Goal: Task Accomplishment & Management: Complete application form

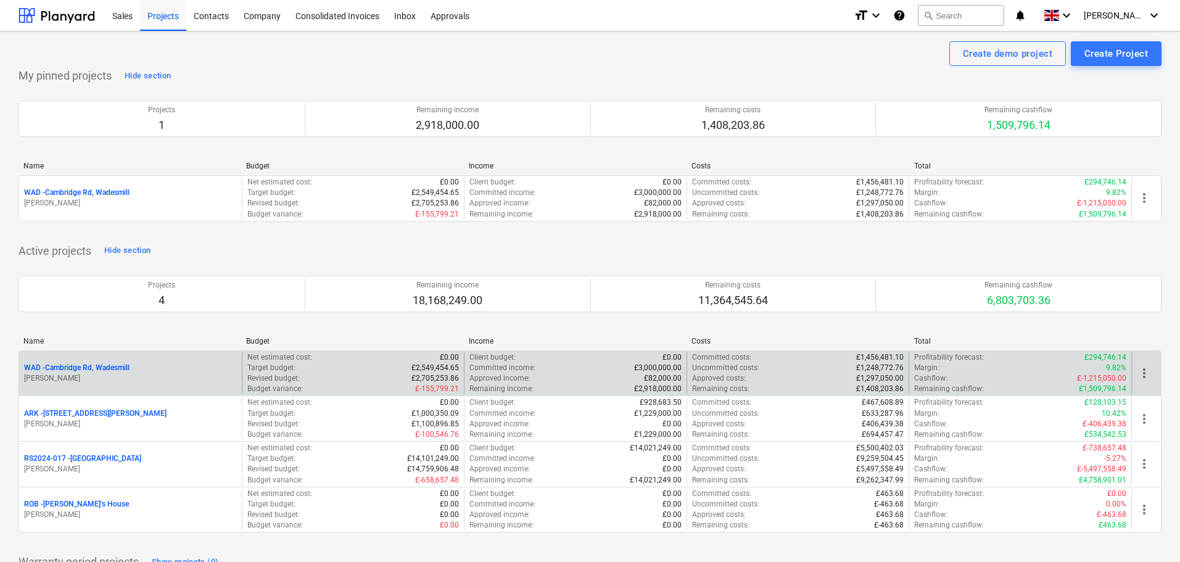
click at [99, 365] on p "WAD - Cambridge Rd, Wadesmill" at bounding box center [76, 368] width 105 height 10
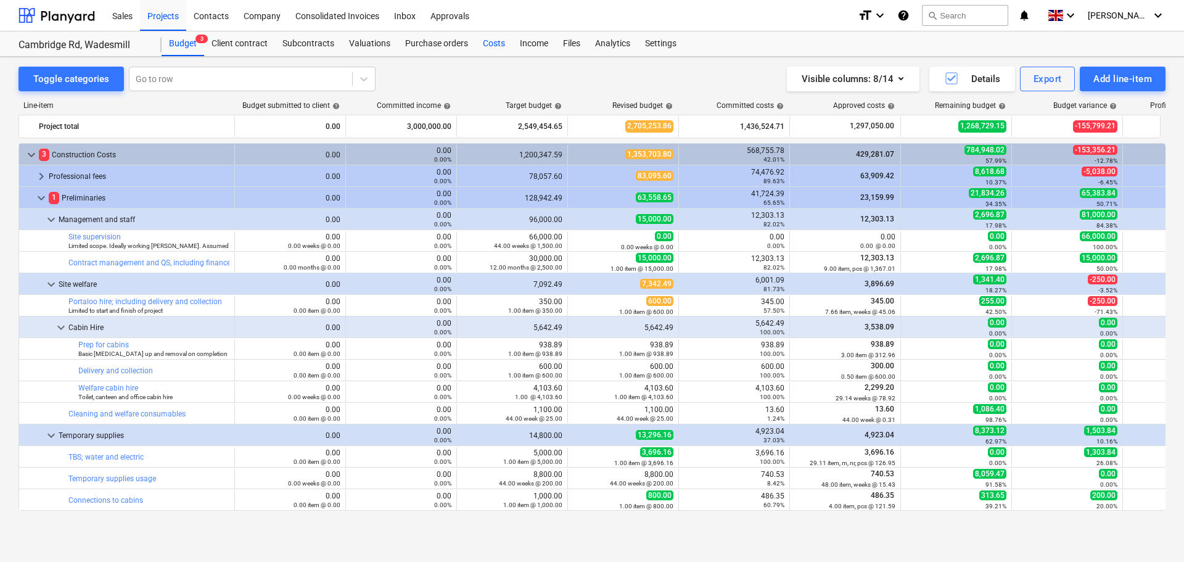
click at [492, 40] on div "Costs" at bounding box center [494, 43] width 37 height 25
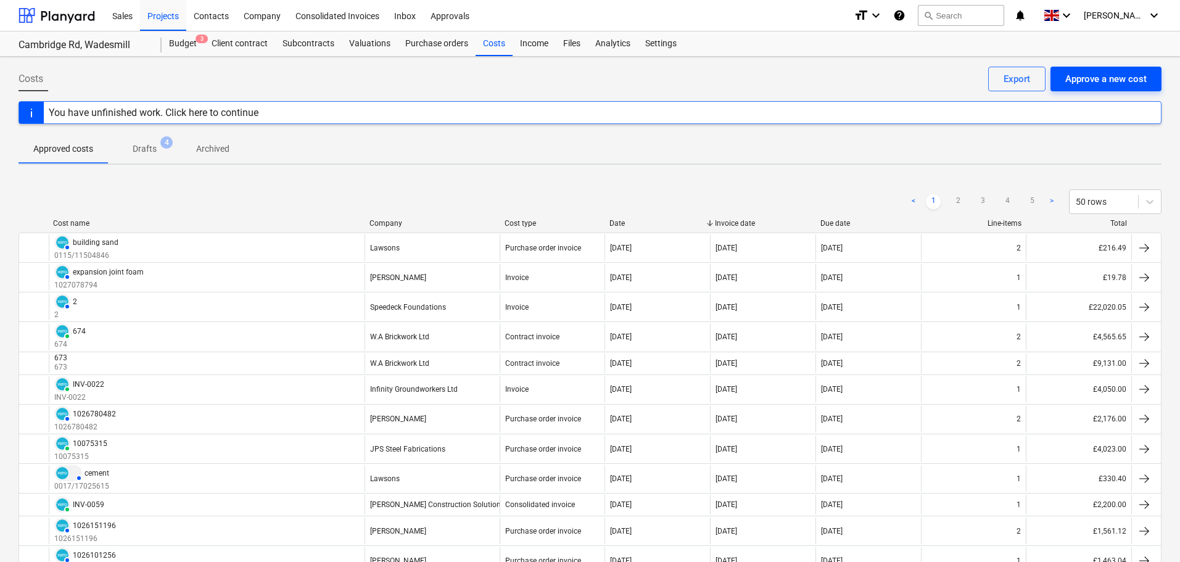
click at [1106, 78] on div "Approve a new cost" at bounding box center [1105, 79] width 81 height 16
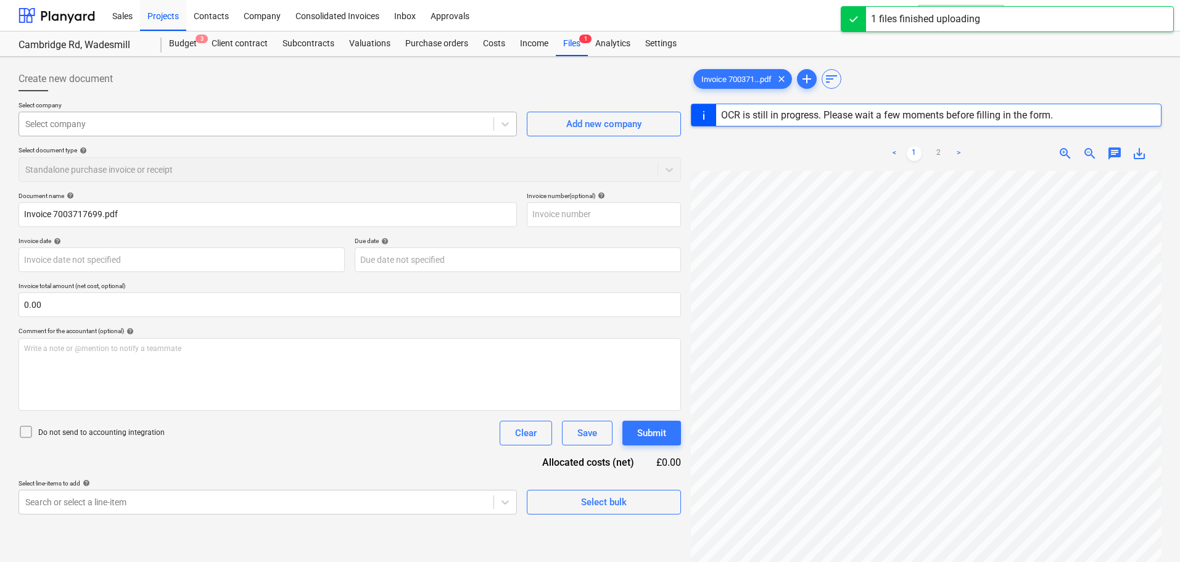
click at [112, 125] on div at bounding box center [256, 124] width 462 height 12
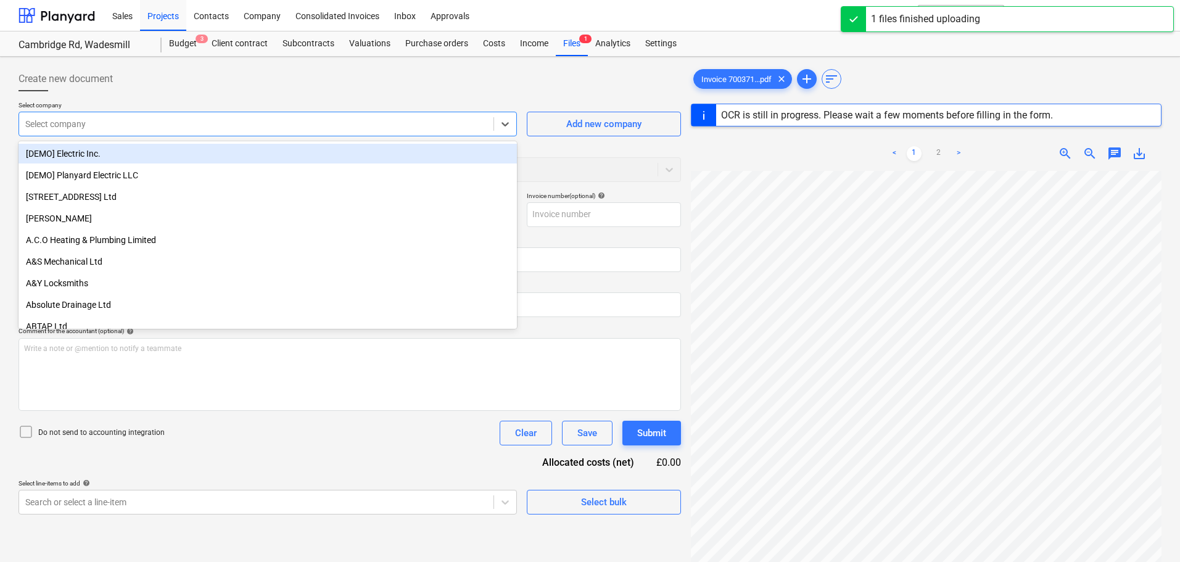
click at [134, 102] on p "Select company" at bounding box center [268, 106] width 498 height 10
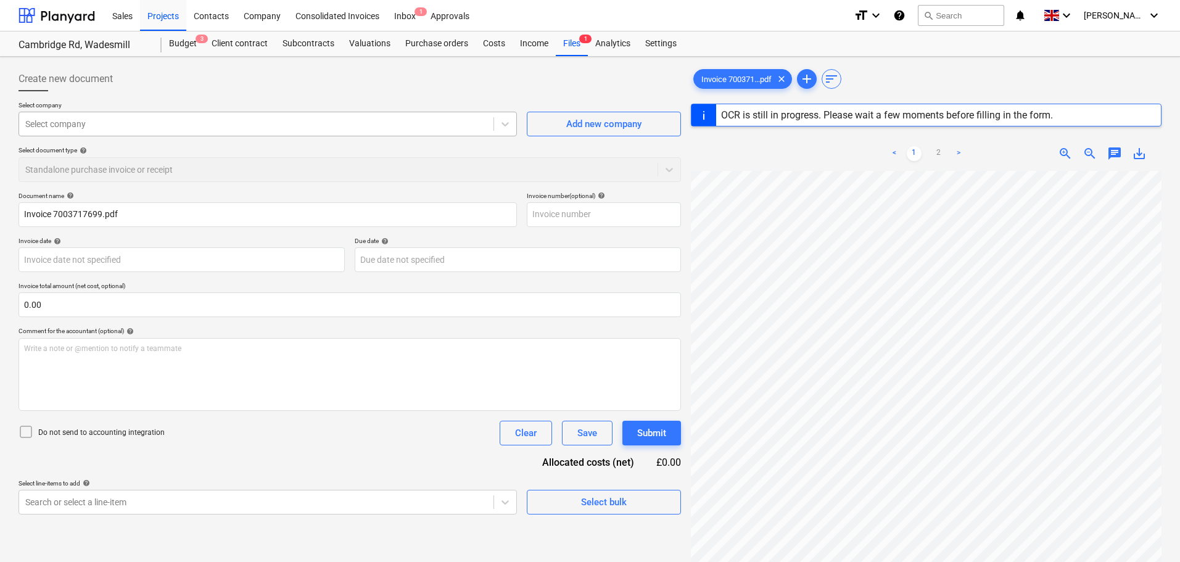
type input "7003717699"
type input "11 Aug 2025"
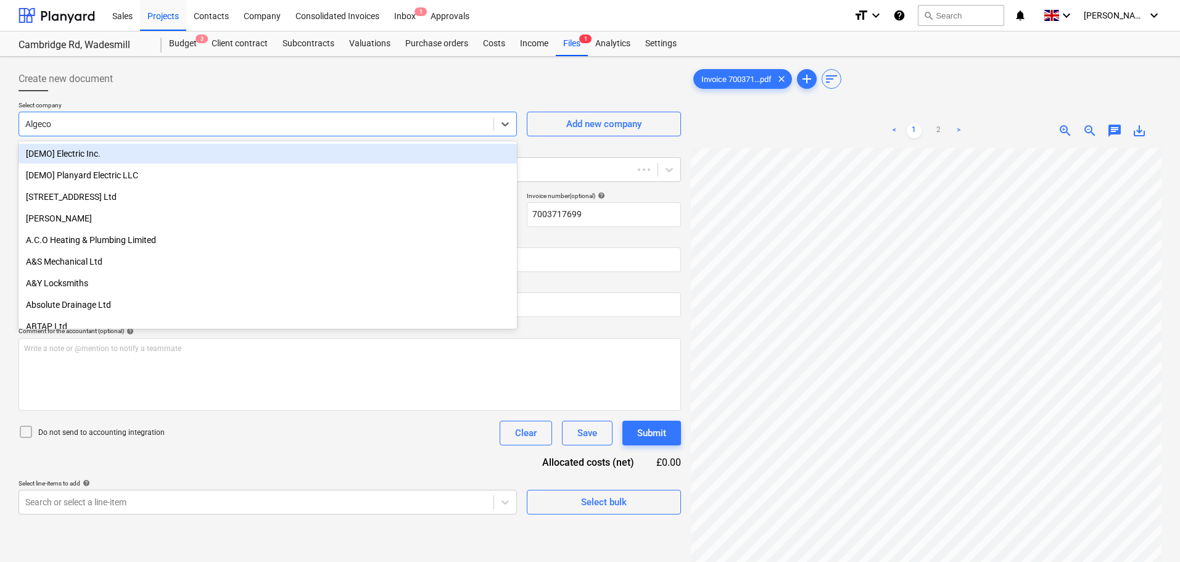
click at [103, 120] on div at bounding box center [256, 124] width 462 height 12
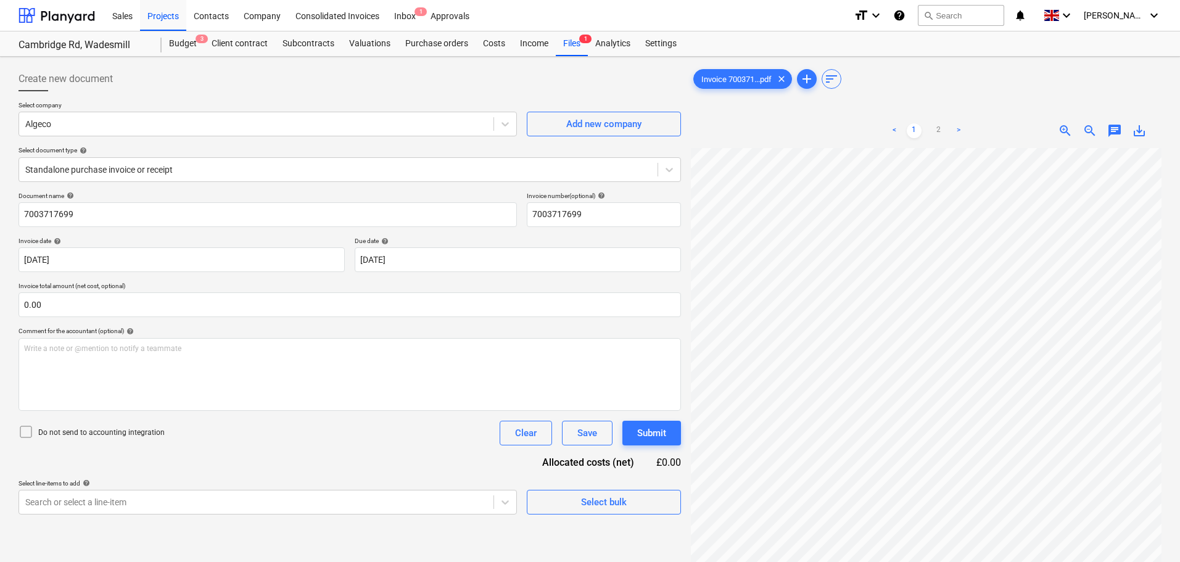
click at [141, 88] on div "Create new document" at bounding box center [350, 79] width 662 height 25
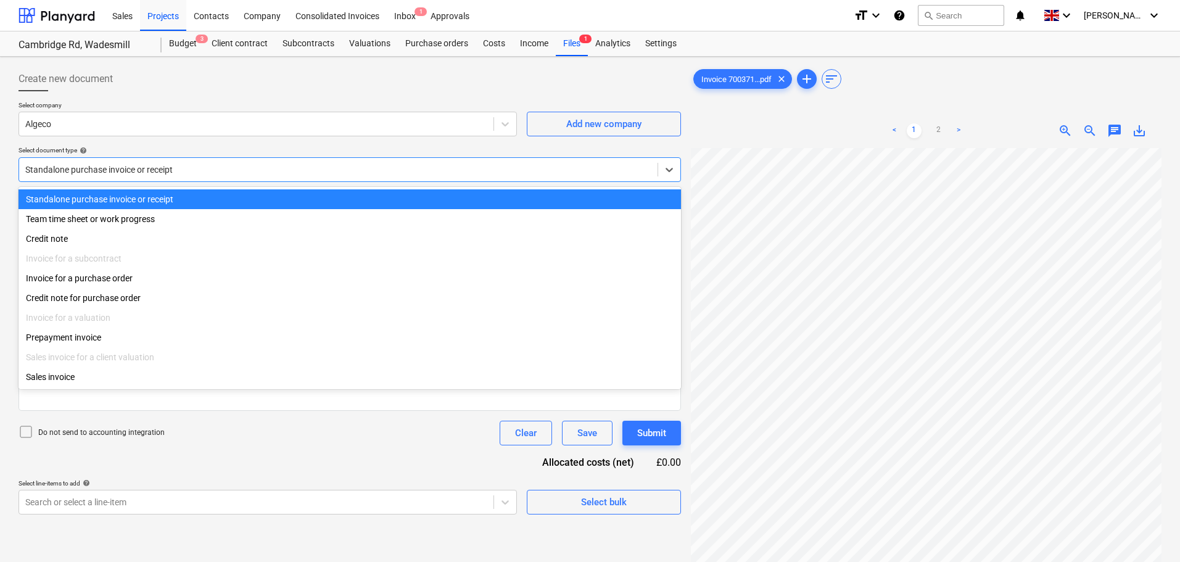
click at [102, 165] on div at bounding box center [338, 169] width 626 height 12
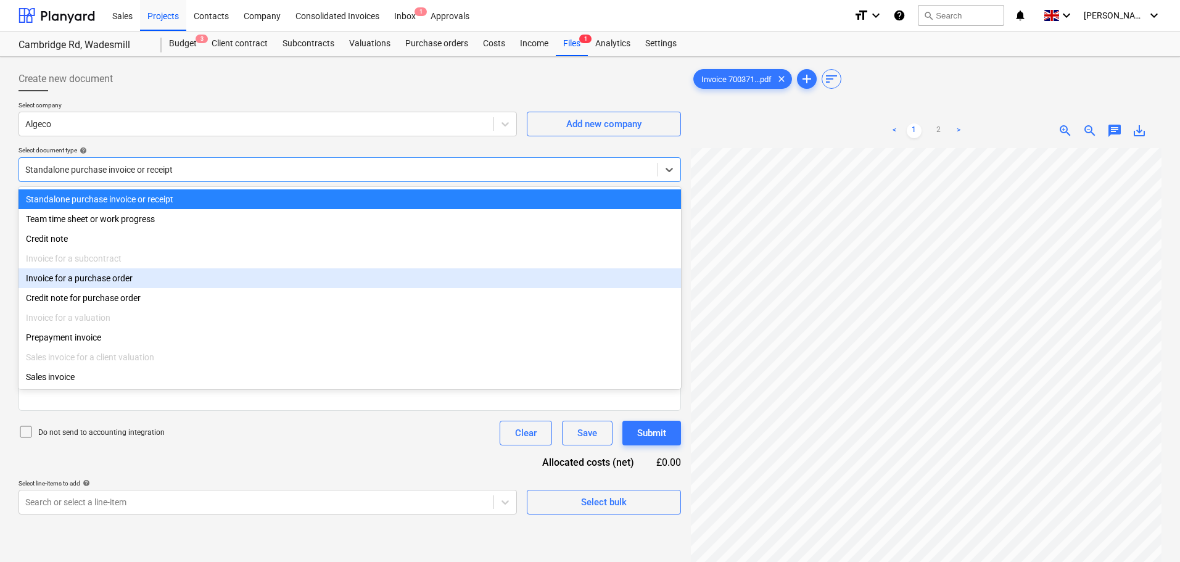
click at [89, 282] on div "Invoice for a purchase order" at bounding box center [350, 278] width 662 height 20
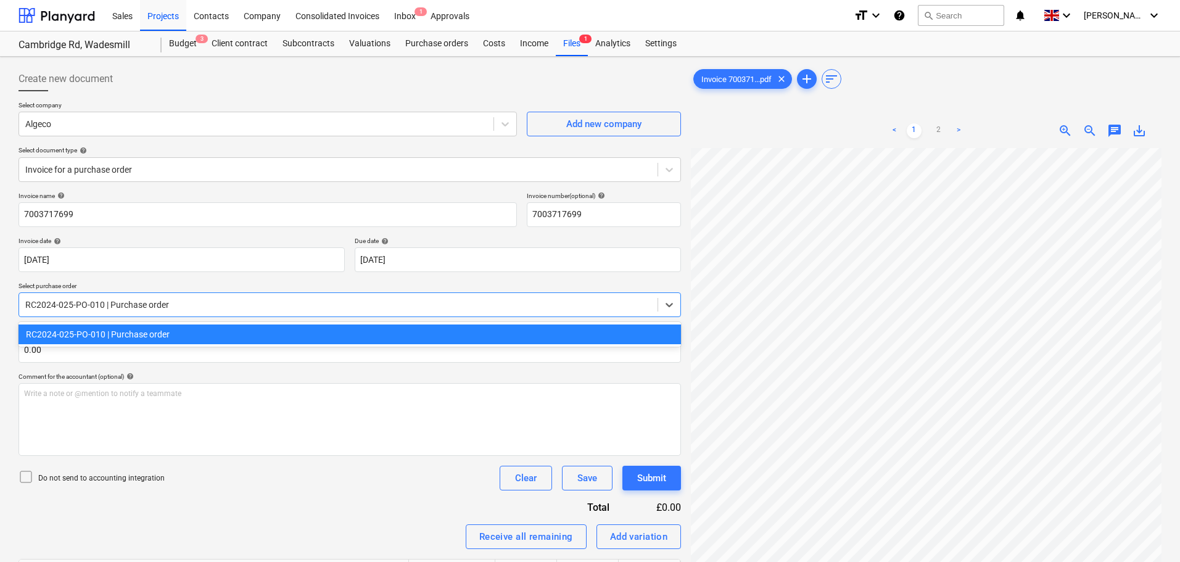
click at [111, 304] on div at bounding box center [338, 305] width 626 height 12
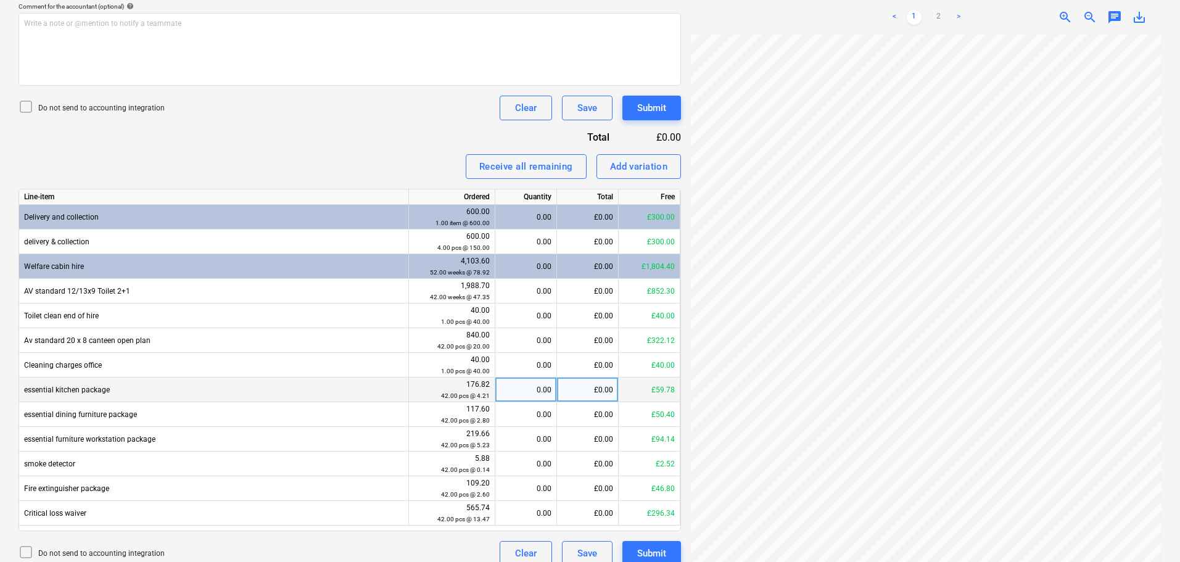
scroll to position [123, 0]
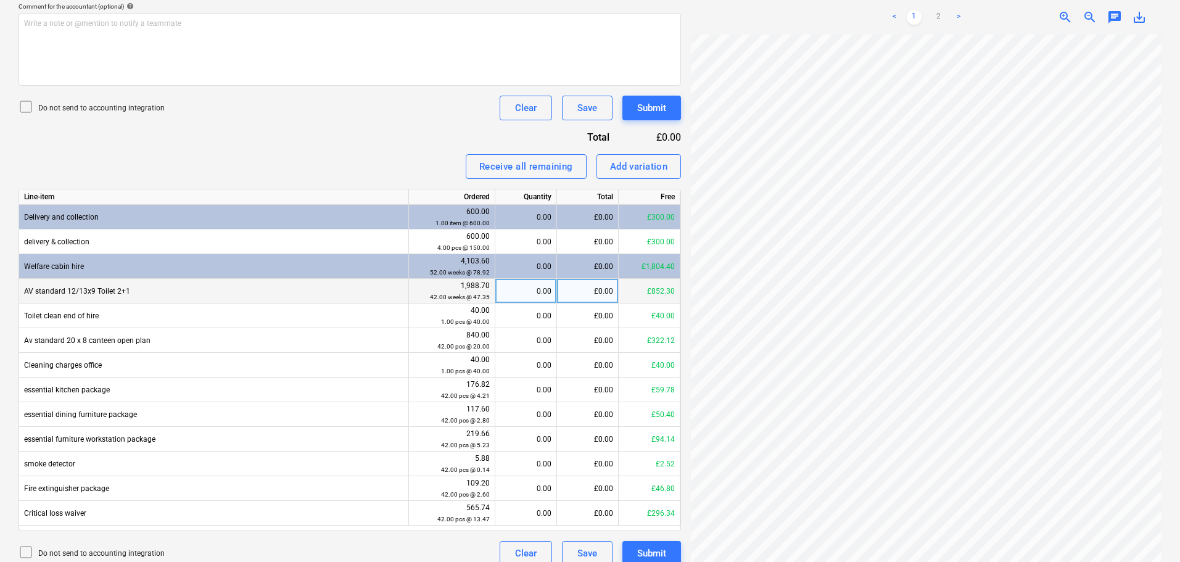
click at [533, 284] on div "0.00" at bounding box center [525, 291] width 51 height 25
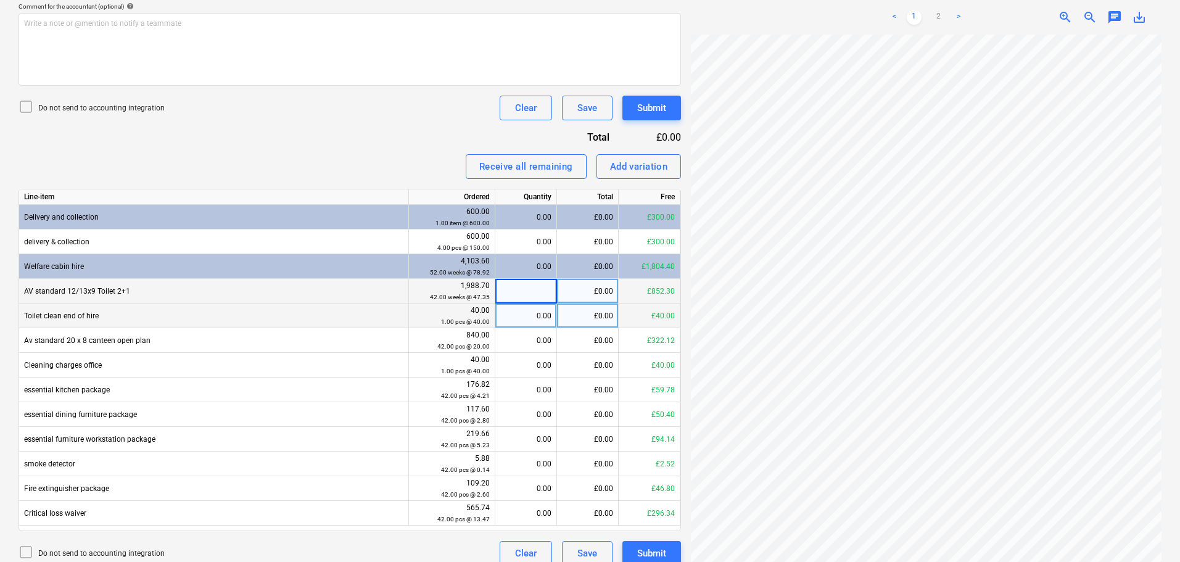
type input "1"
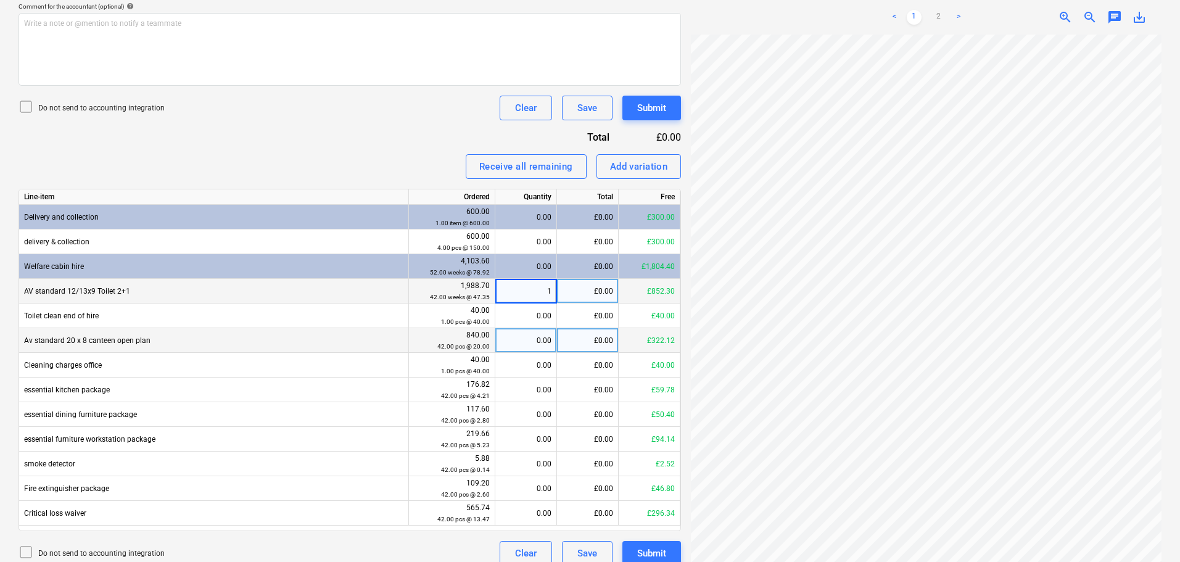
click at [542, 339] on div "0.00" at bounding box center [525, 340] width 51 height 25
click at [530, 287] on div "1.00" at bounding box center [525, 291] width 51 height 25
click at [594, 287] on div "£47.35" at bounding box center [588, 291] width 62 height 25
click at [1092, 17] on span "zoom_out" at bounding box center [1089, 17] width 15 height 15
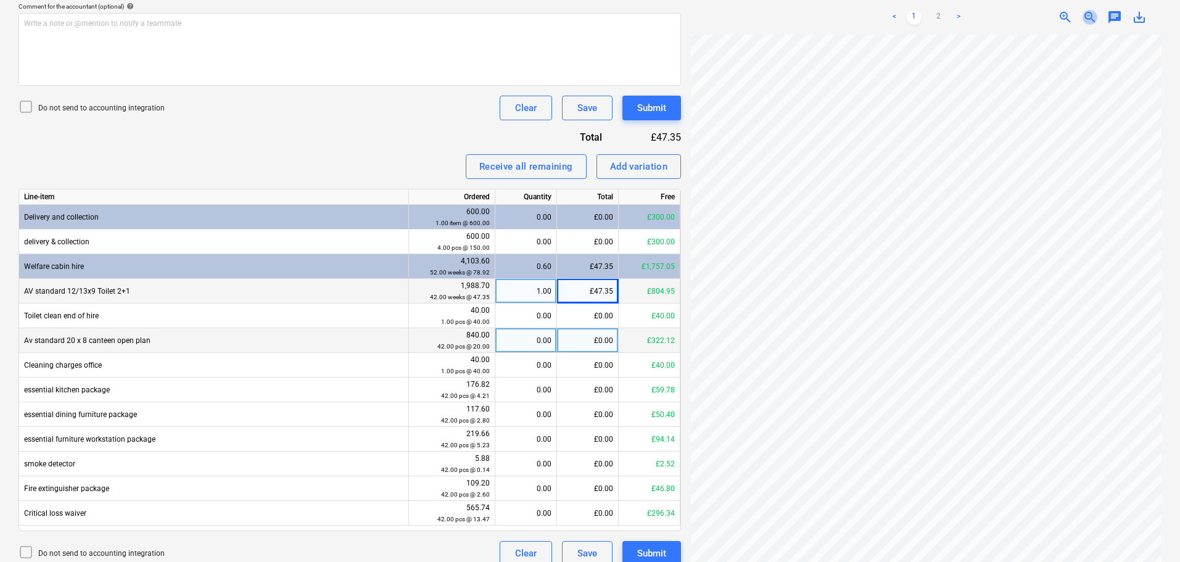
scroll to position [123, 0]
click at [586, 293] on div "£47.35" at bounding box center [588, 291] width 62 height 25
type input "187.40"
click at [595, 340] on div "£0.00" at bounding box center [588, 340] width 62 height 25
drag, startPoint x: 593, startPoint y: 340, endPoint x: 633, endPoint y: 345, distance: 40.4
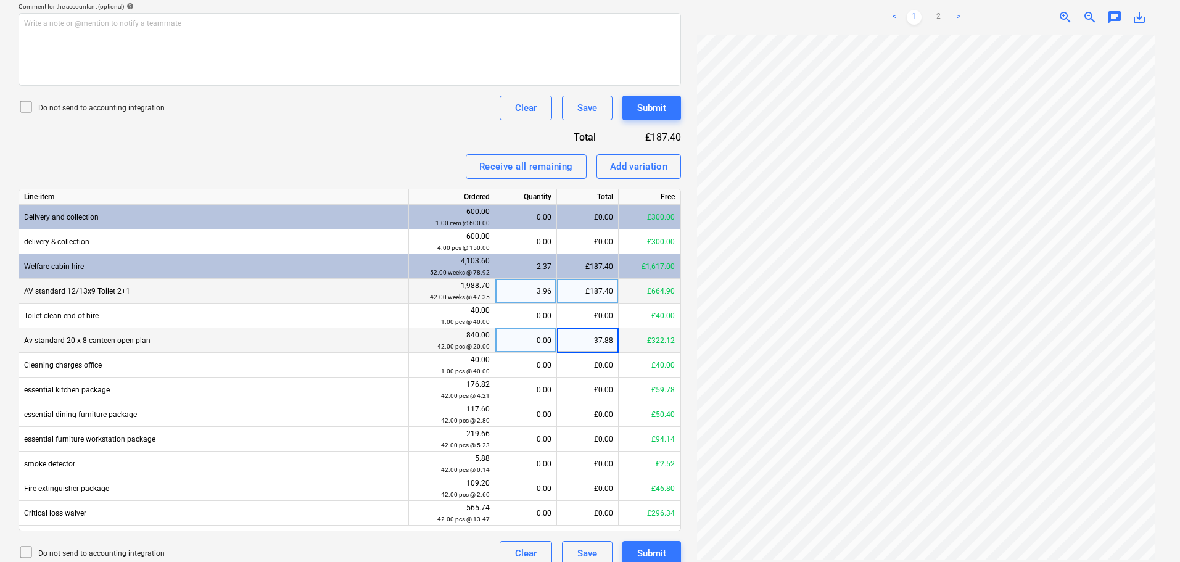
click at [0, 0] on div "Av standard 20 x 8 canteen open plan 840.00 42.00 pcs @ 20.00 0.00 37.88 £322.12" at bounding box center [0, 0] width 0 height 0
type input "80"
click at [543, 347] on div "4.00" at bounding box center [525, 340] width 51 height 25
click at [600, 336] on div "£80.00" at bounding box center [588, 340] width 62 height 25
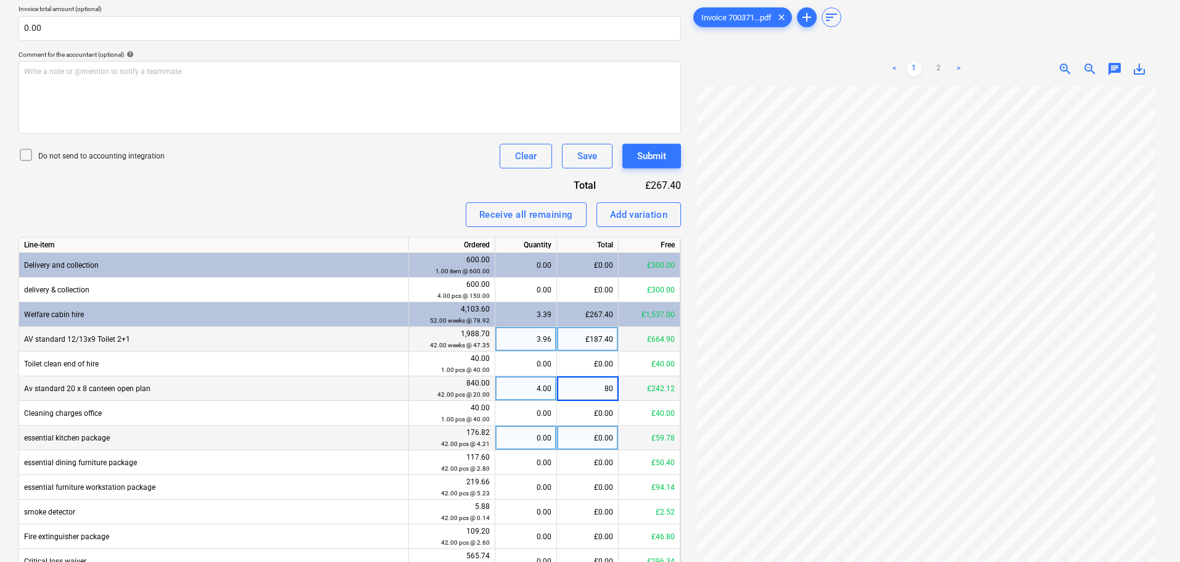
scroll to position [384, 0]
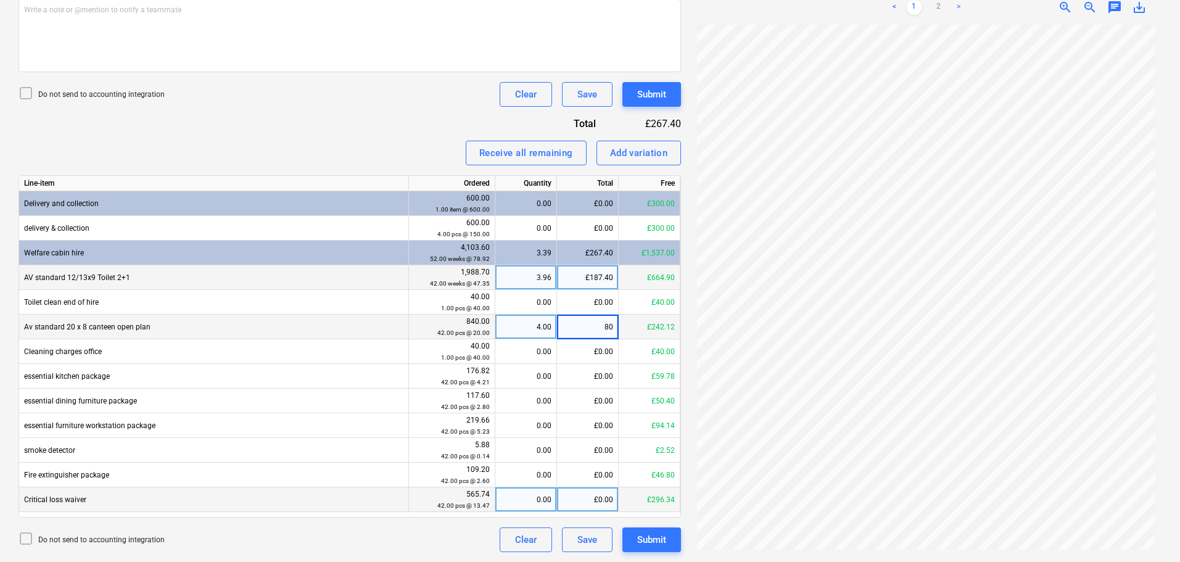
click at [593, 501] on div "£0.00" at bounding box center [588, 499] width 62 height 25
type input "37.88"
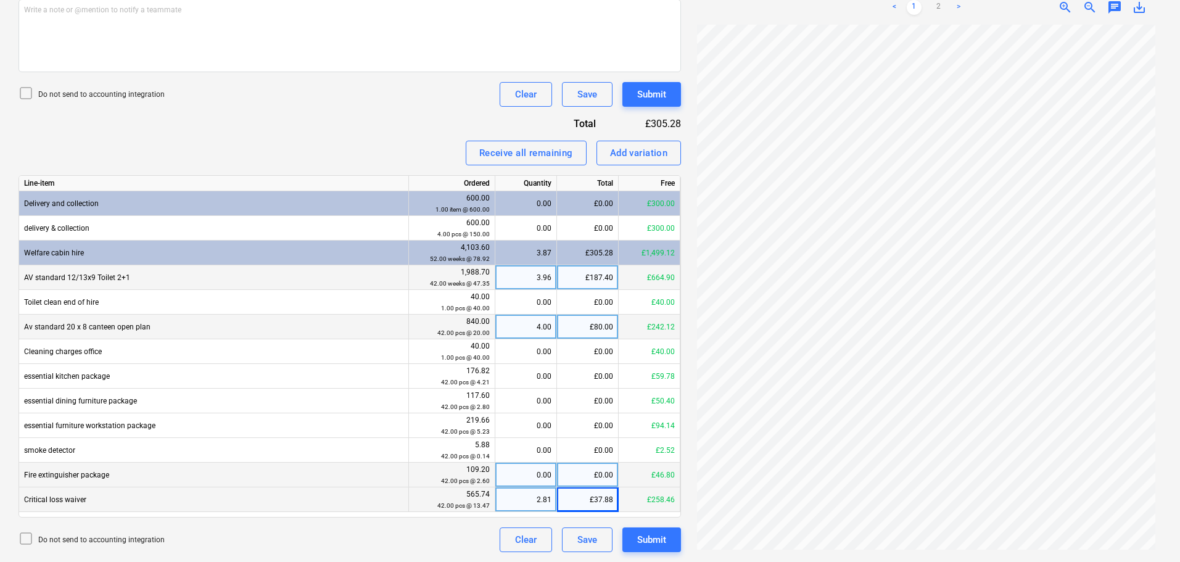
click at [603, 478] on div "£0.00" at bounding box center [588, 475] width 62 height 25
click at [608, 498] on div "£37.88" at bounding box center [588, 499] width 62 height 25
click at [590, 493] on div "£37.88" at bounding box center [588, 499] width 62 height 25
type input "53.88"
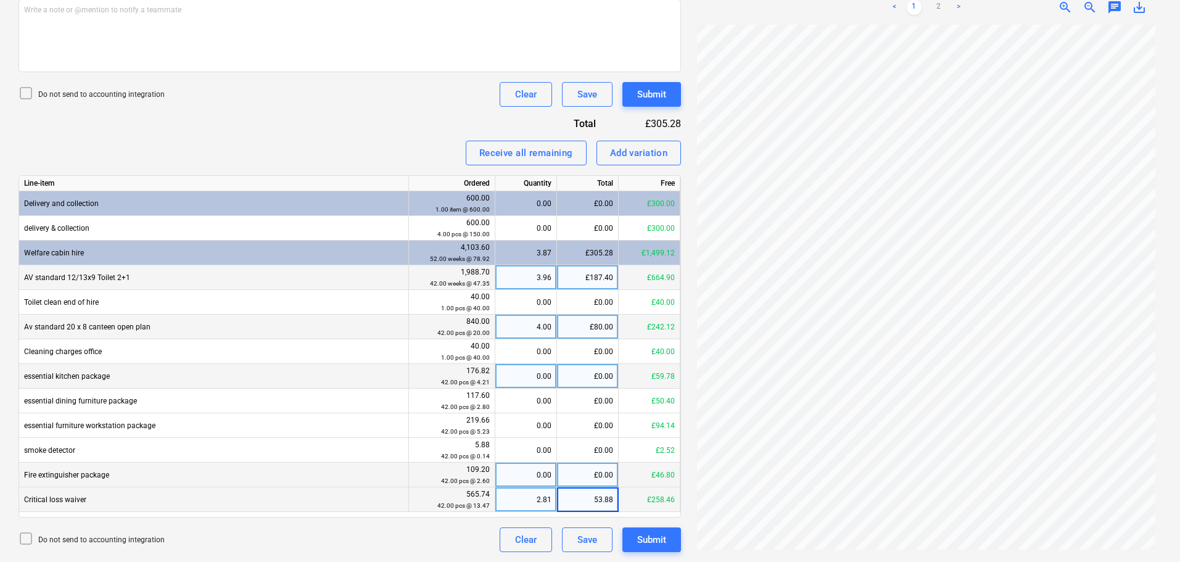
click at [600, 374] on div "£0.00" at bounding box center [588, 376] width 62 height 25
type input "16.84"
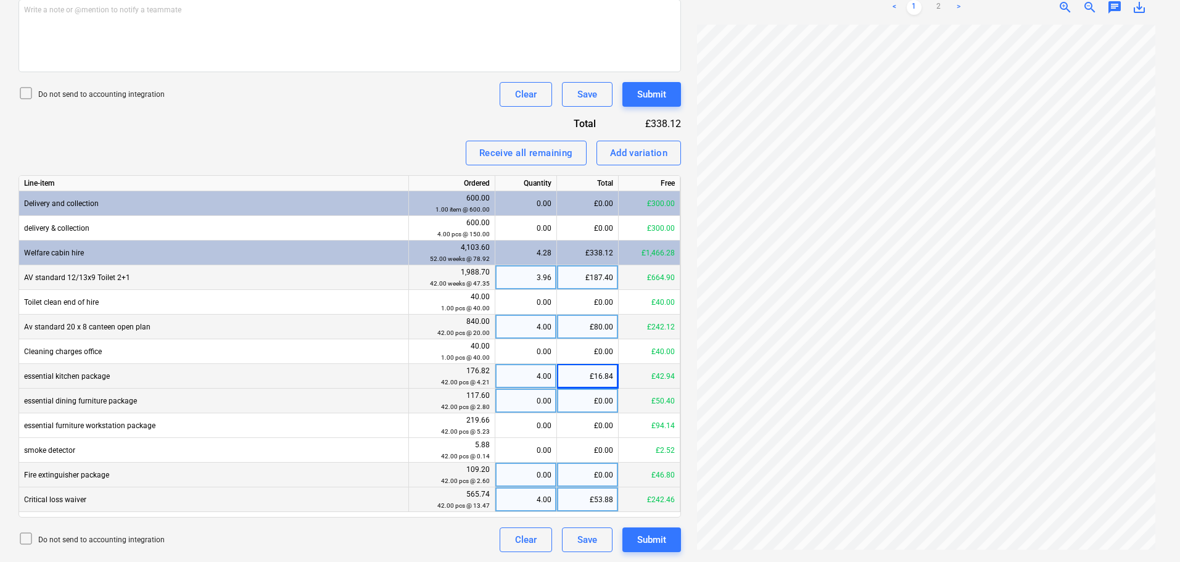
click at [571, 406] on div "£0.00" at bounding box center [588, 401] width 62 height 25
type input "11.20"
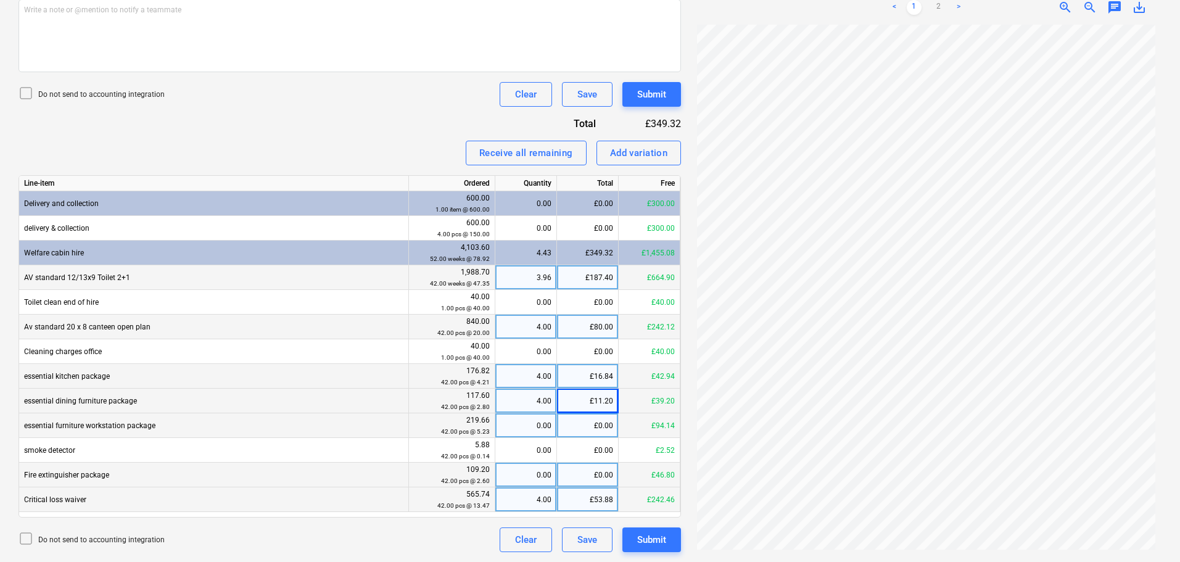
click at [595, 421] on div "£0.00" at bounding box center [588, 425] width 62 height 25
type input "20.92"
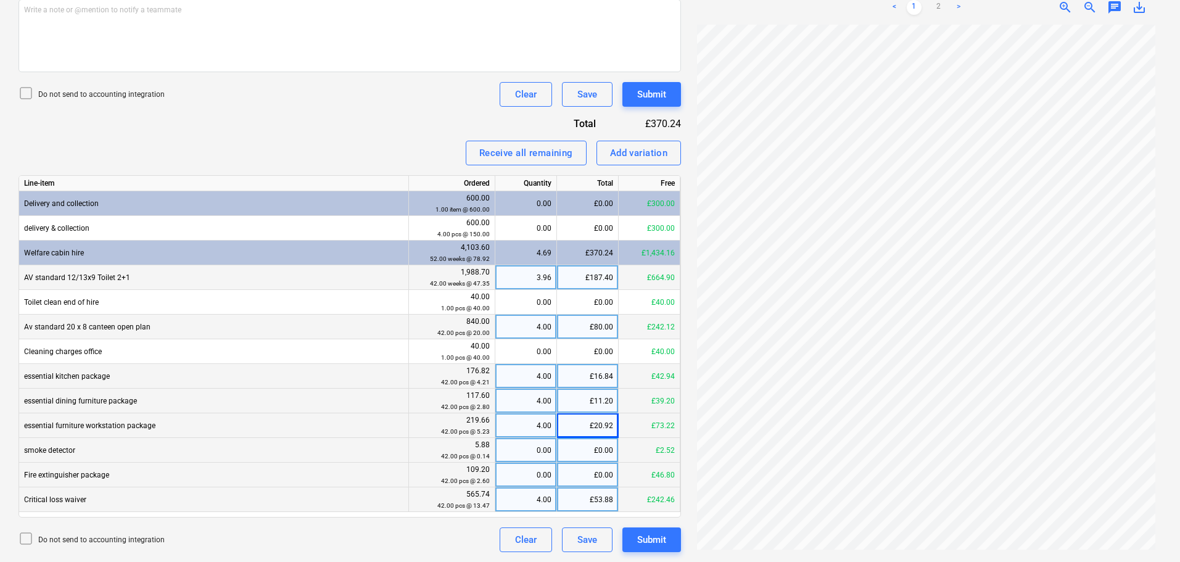
click at [599, 451] on div "£0.00" at bounding box center [588, 450] width 62 height 25
type input "0.56"
click at [590, 476] on div "£0.00" at bounding box center [588, 475] width 62 height 25
type input "10.40"
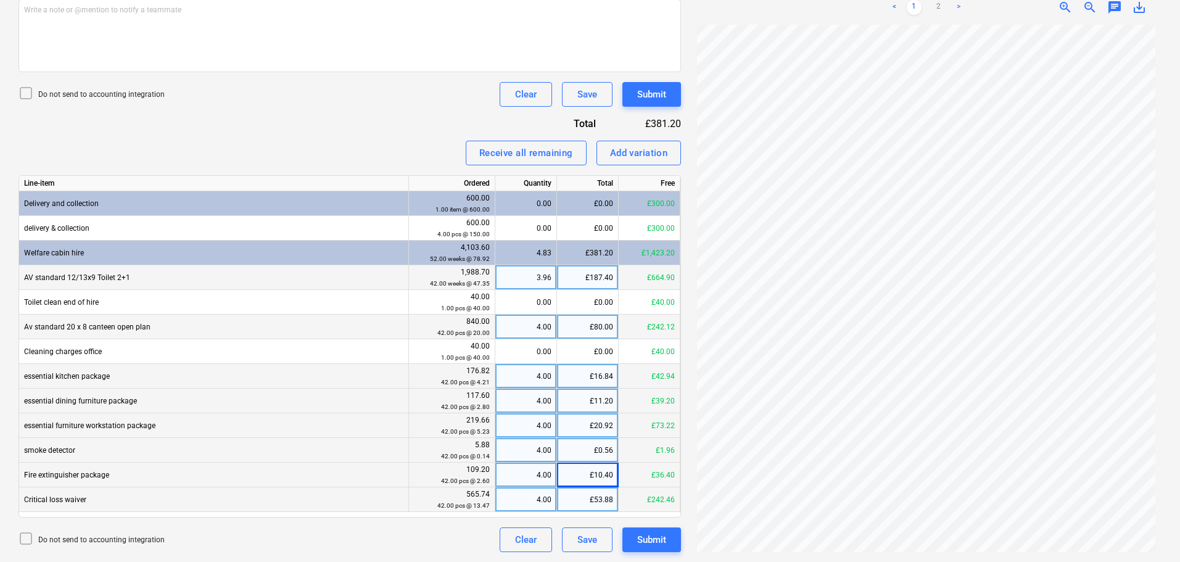
scroll to position [123, 0]
click at [936, 7] on link "2" at bounding box center [938, 7] width 15 height 15
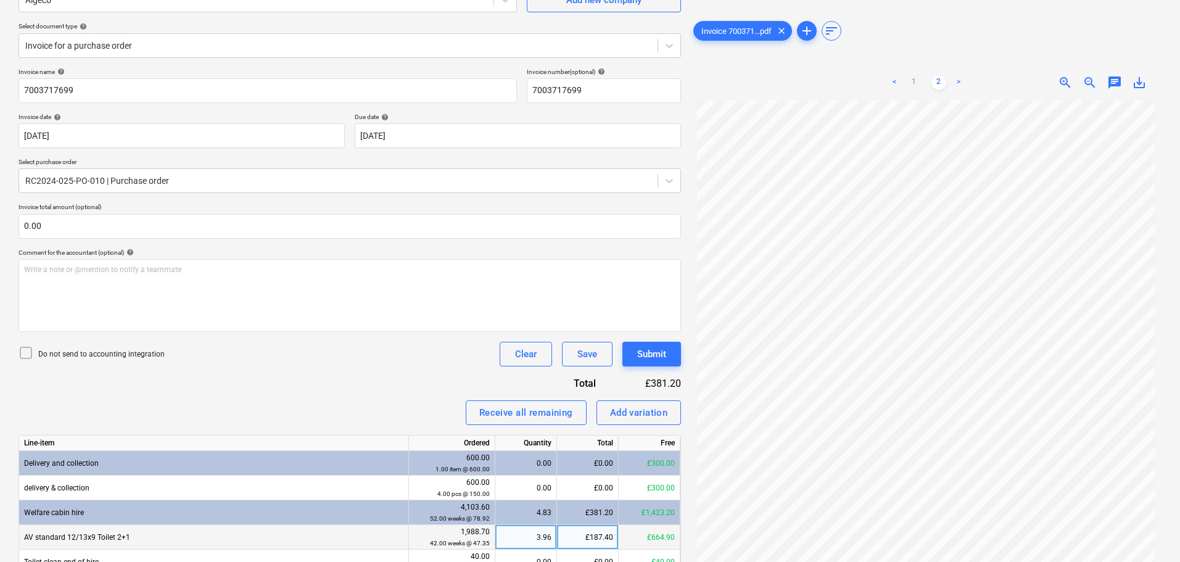
scroll to position [75, 0]
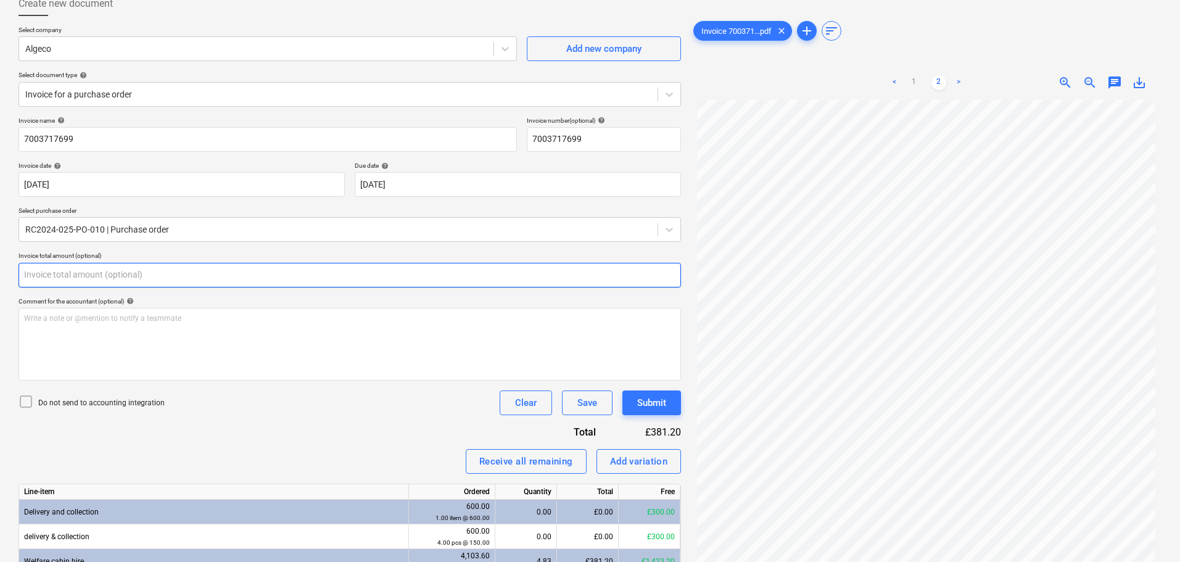
click at [38, 274] on input "text" at bounding box center [350, 275] width 662 height 25
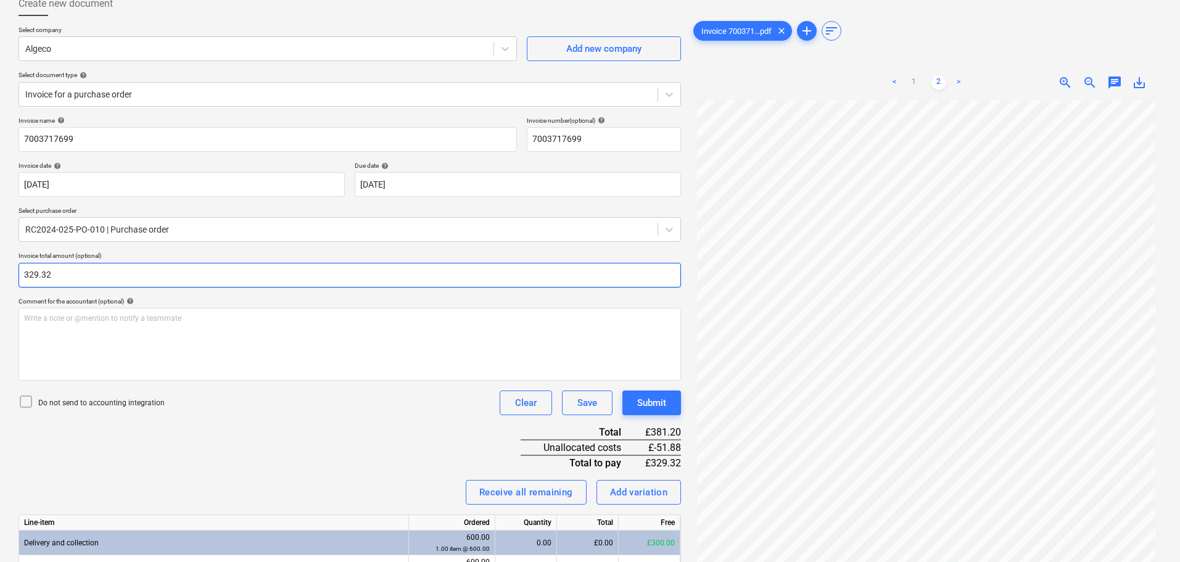
drag, startPoint x: 69, startPoint y: 270, endPoint x: -18, endPoint y: 277, distance: 87.2
click at [0, 277] on html "Sales Projects Contacts Company Consolidated Invoices Inbox 1 Approvals format_…" at bounding box center [590, 206] width 1180 height 562
type input "383.20"
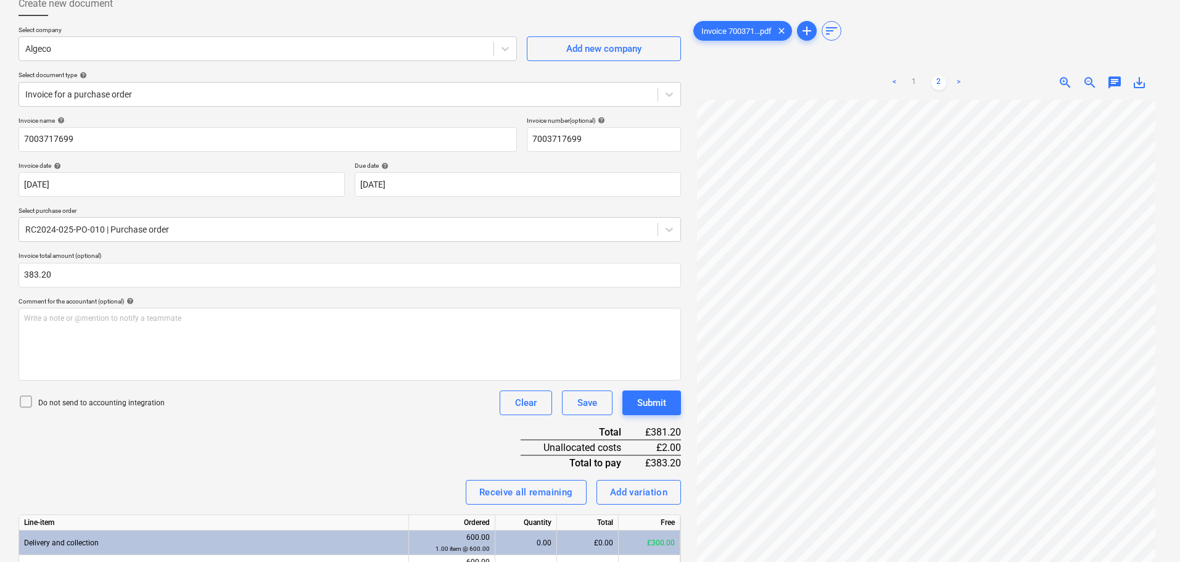
click at [333, 430] on div "Invoice name help 7003717699 Invoice number (optional) help 7003717699 Invoice …" at bounding box center [350, 504] width 662 height 775
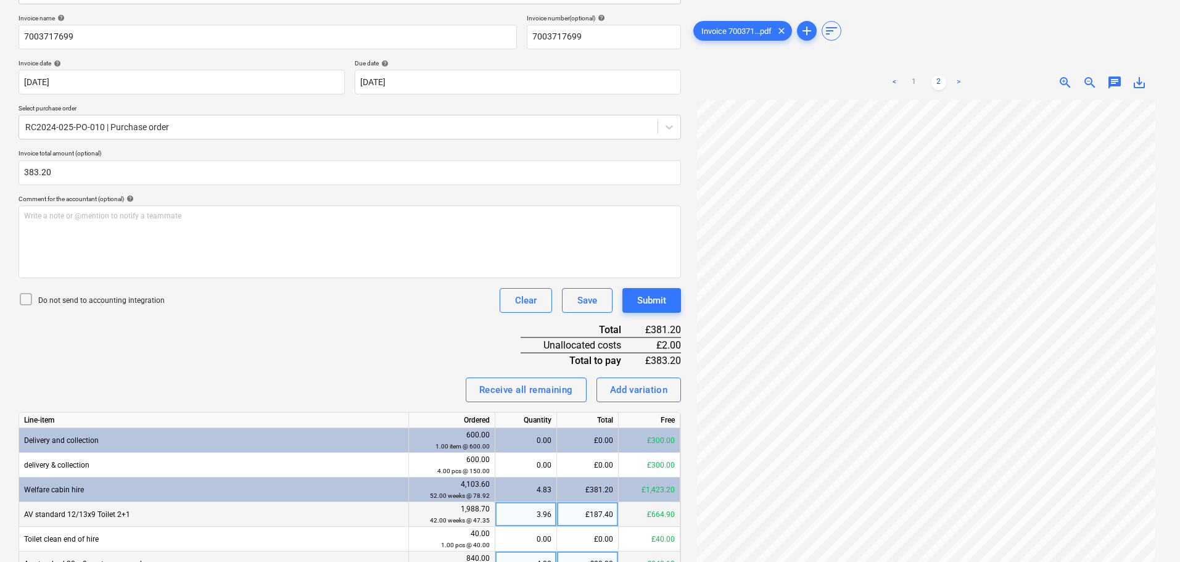
scroll to position [168, 0]
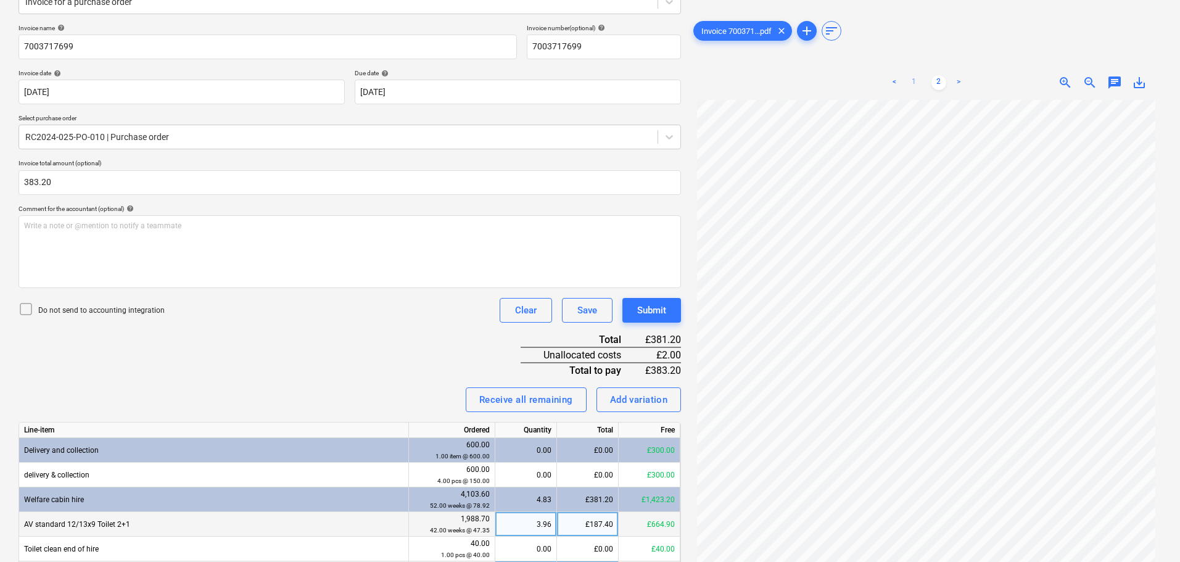
click at [912, 80] on link "1" at bounding box center [914, 82] width 15 height 15
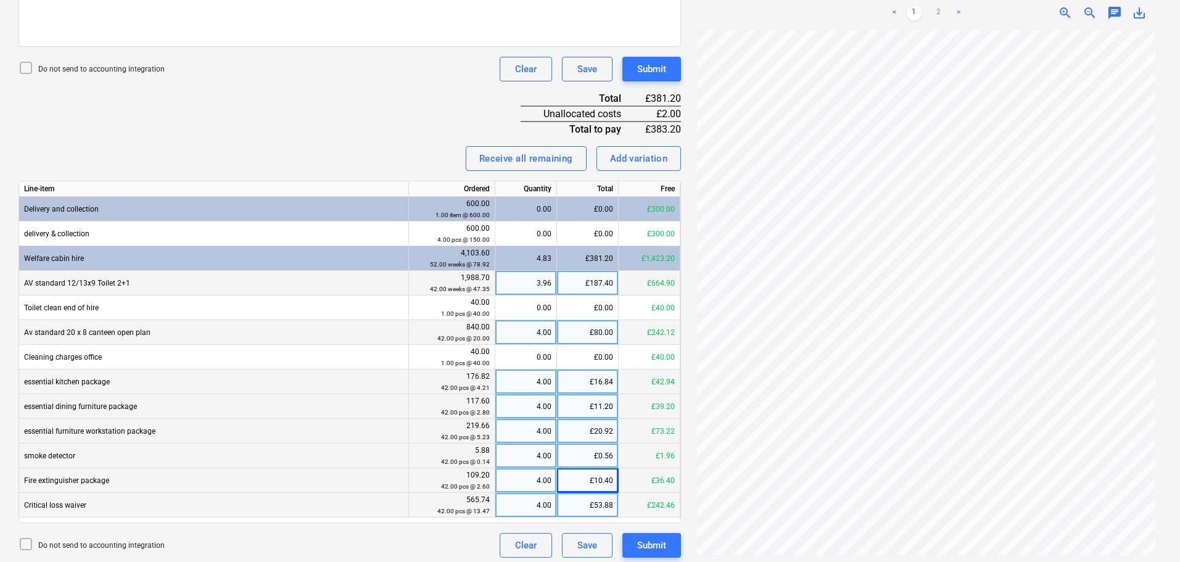
scroll to position [414, 0]
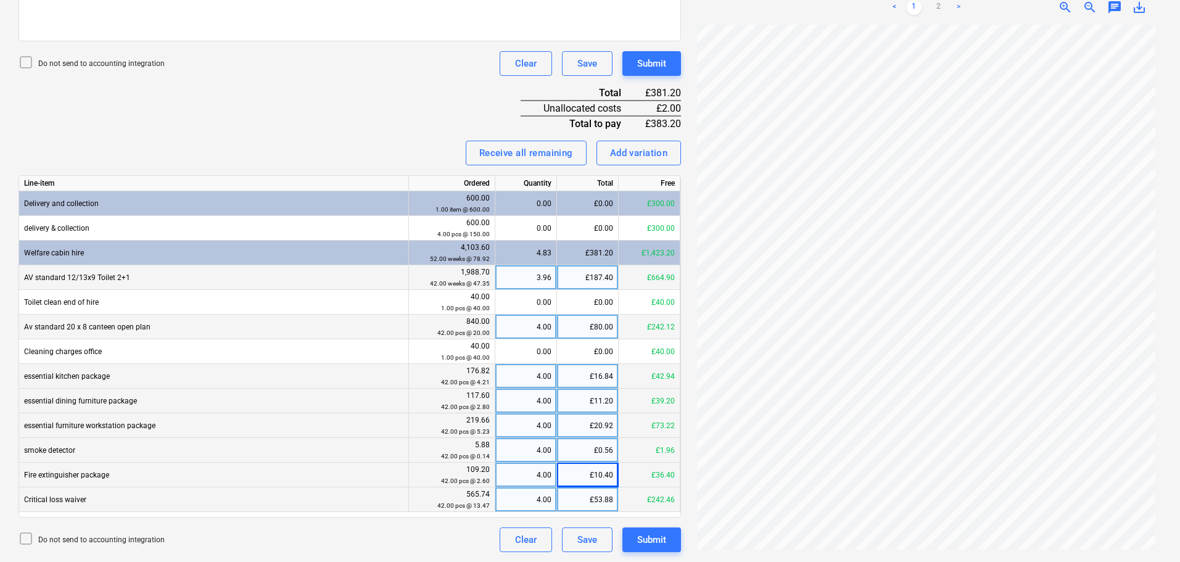
click at [589, 273] on div "£187.40" at bounding box center [588, 277] width 62 height 25
type input "189.40"
click at [409, 109] on div "Invoice name help 7003717699 Invoice number (optional) help 7003717699 Invoice …" at bounding box center [350, 164] width 662 height 775
click at [344, 137] on div "Invoice name help 7003717699 Invoice number (optional) help 7003717699 Invoice …" at bounding box center [350, 164] width 662 height 775
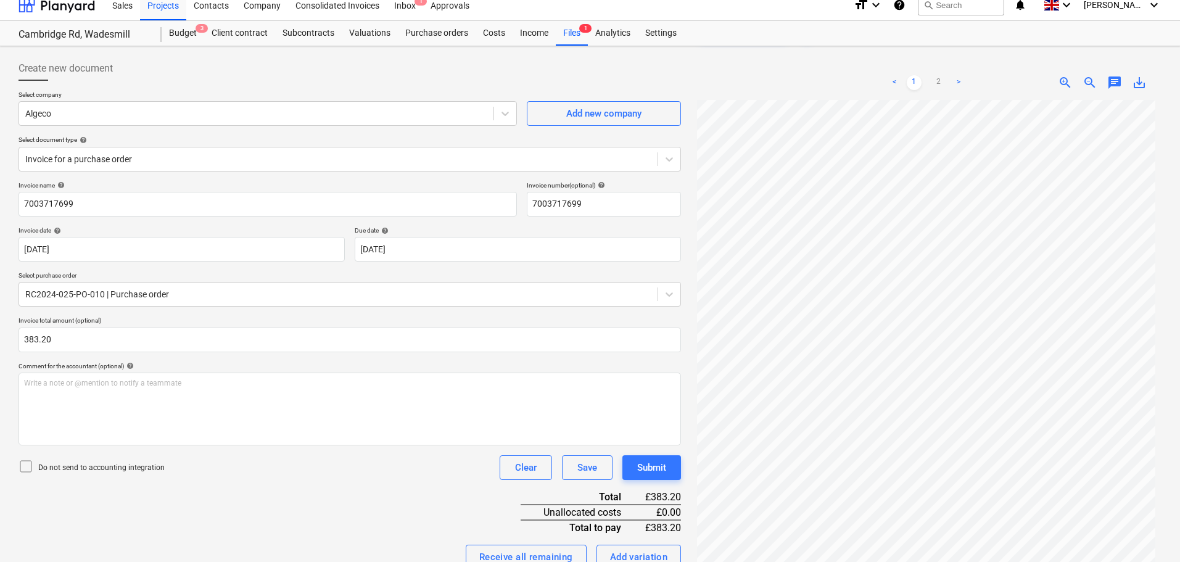
scroll to position [0, 0]
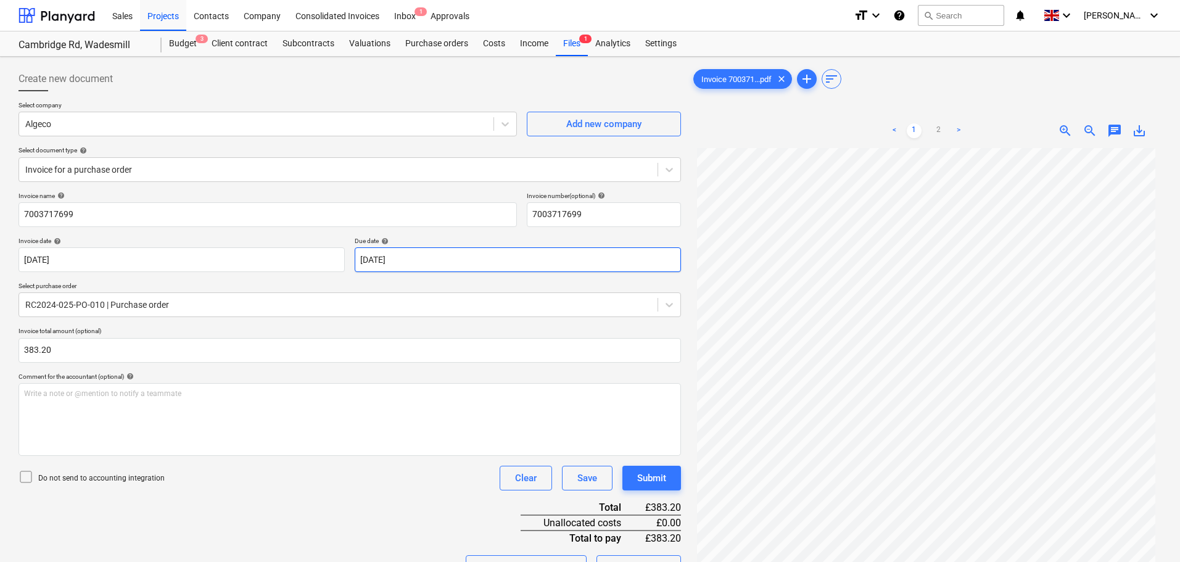
click at [402, 262] on body "Sales Projects Contacts Company Consolidated Invoices Inbox 1 Approvals format_…" at bounding box center [590, 281] width 1180 height 562
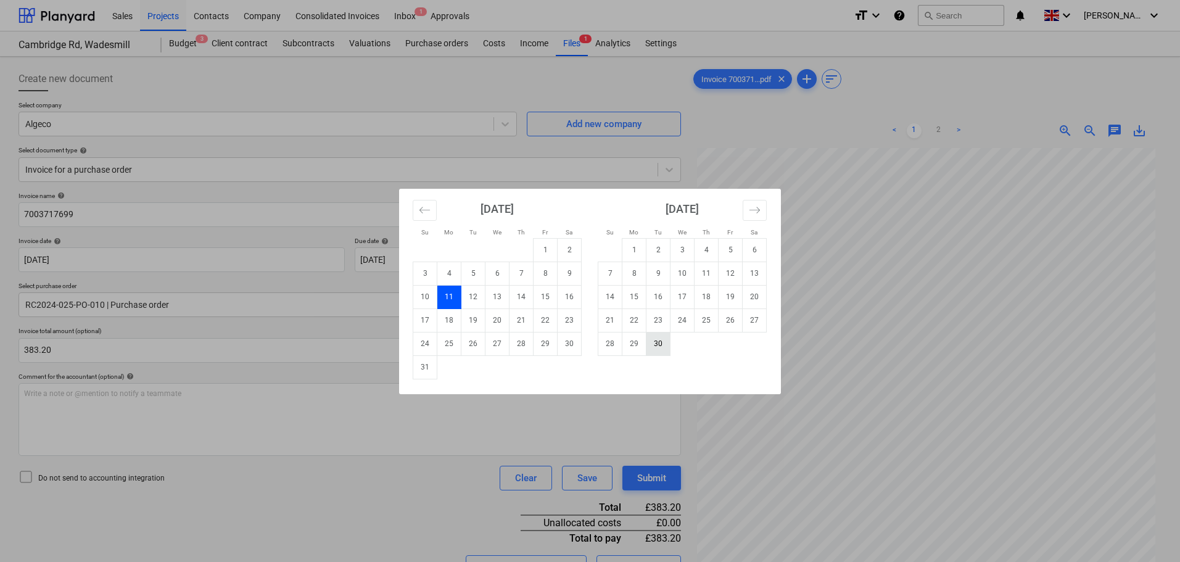
click at [657, 347] on td "30" at bounding box center [658, 343] width 24 height 23
type input "30 Sep 2025"
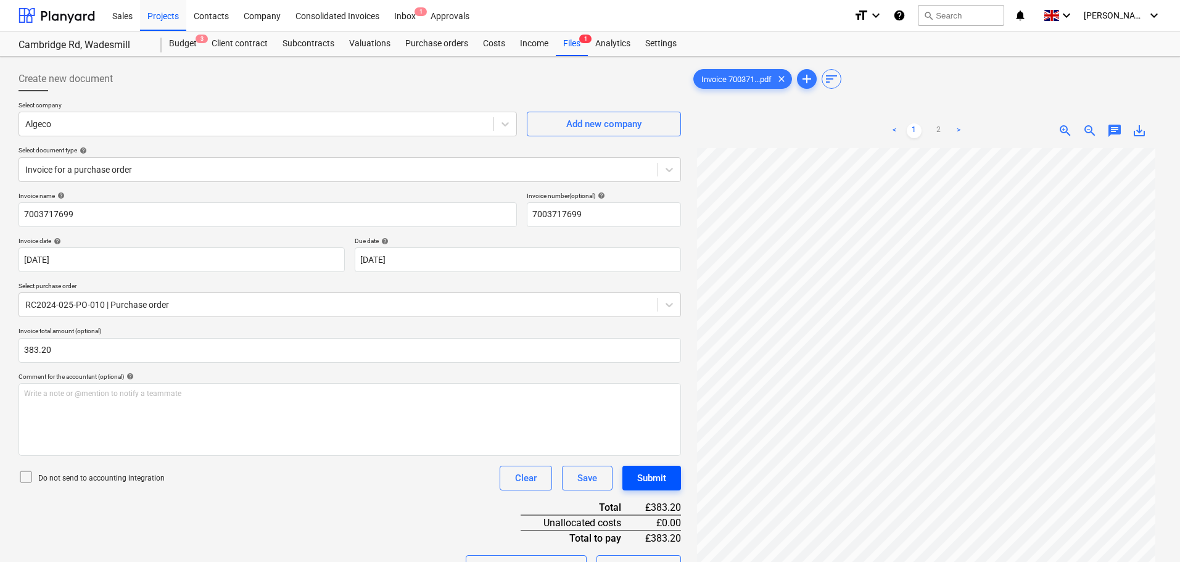
click at [656, 480] on div "Submit" at bounding box center [651, 478] width 29 height 16
